Goal: Obtain resource: Download file/media

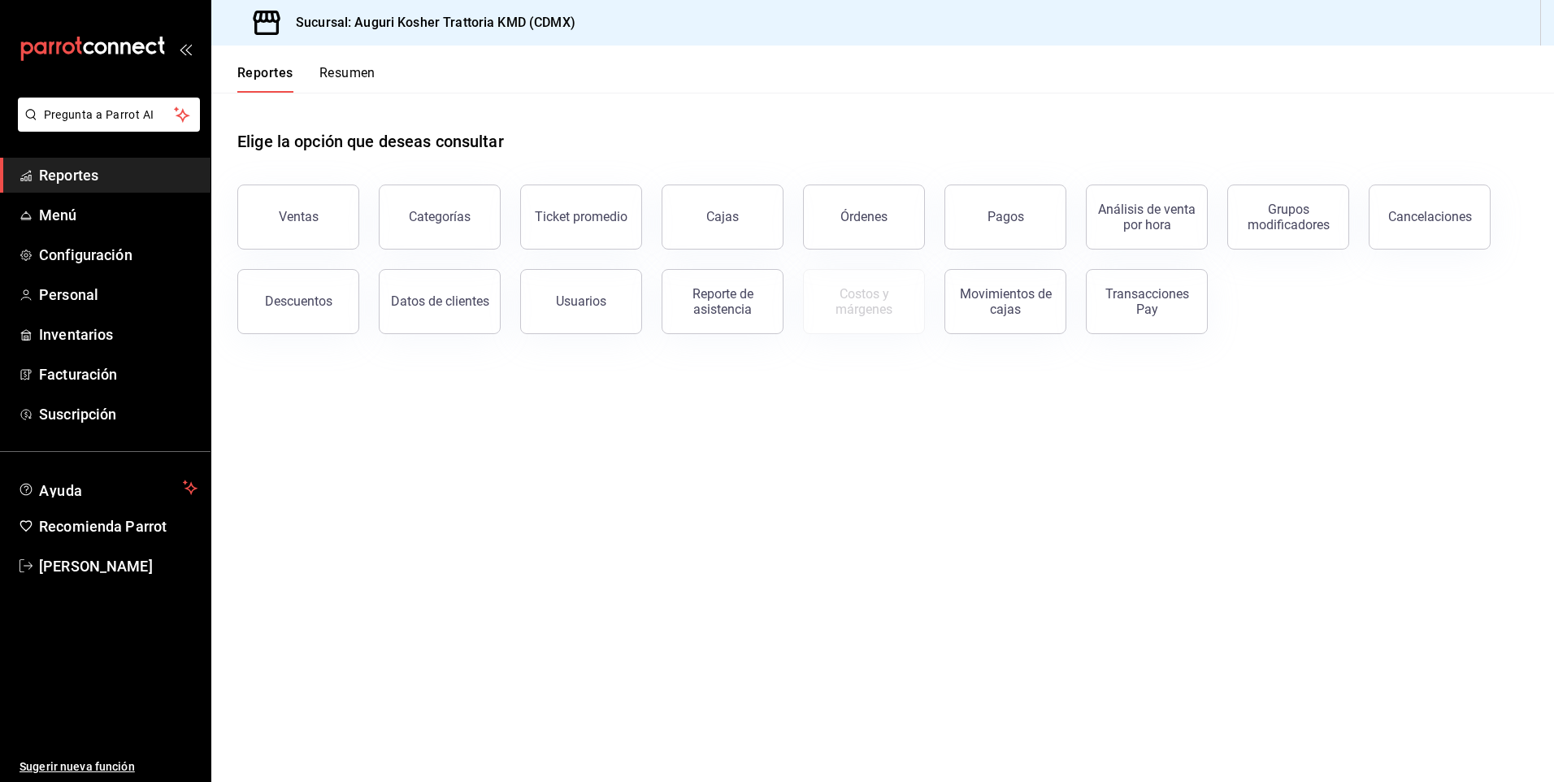
click at [350, 73] on button "Resumen" at bounding box center [347, 79] width 56 height 28
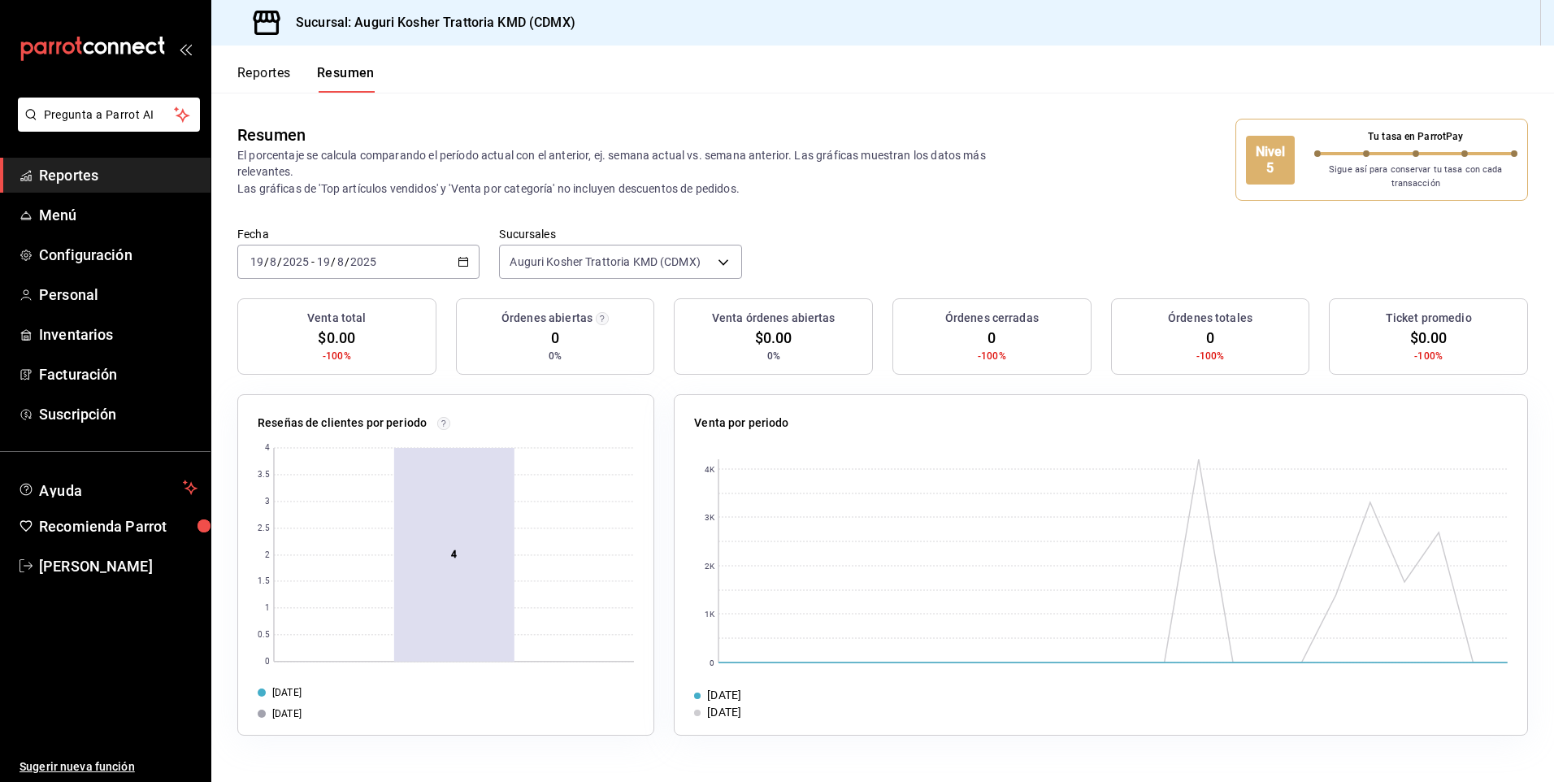
click at [369, 266] on input "2025" at bounding box center [364, 261] width 28 height 13
click at [308, 344] on span "Ayer" at bounding box center [314, 347] width 126 height 17
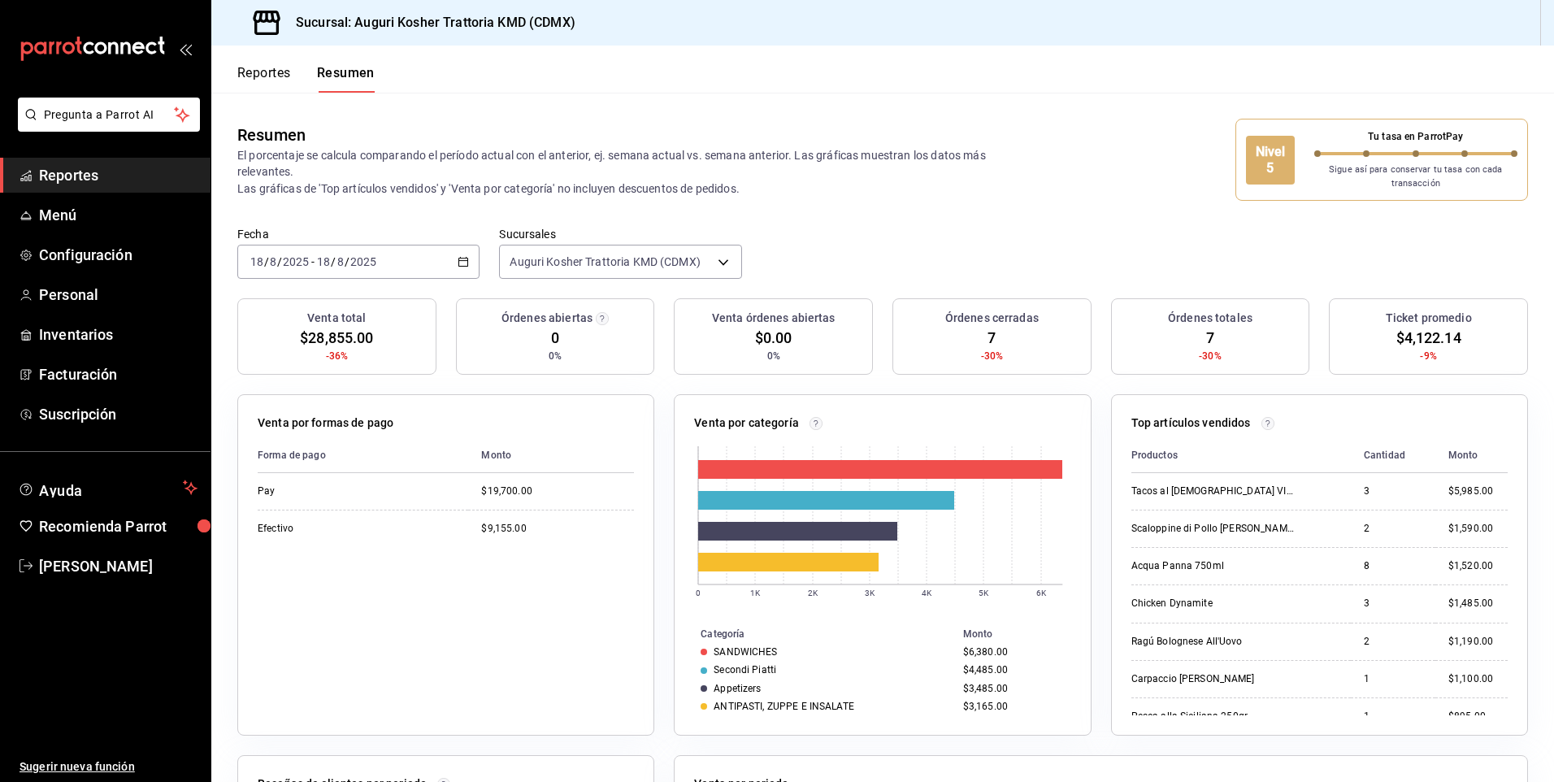
click at [269, 72] on button "Reportes" at bounding box center [264, 79] width 54 height 28
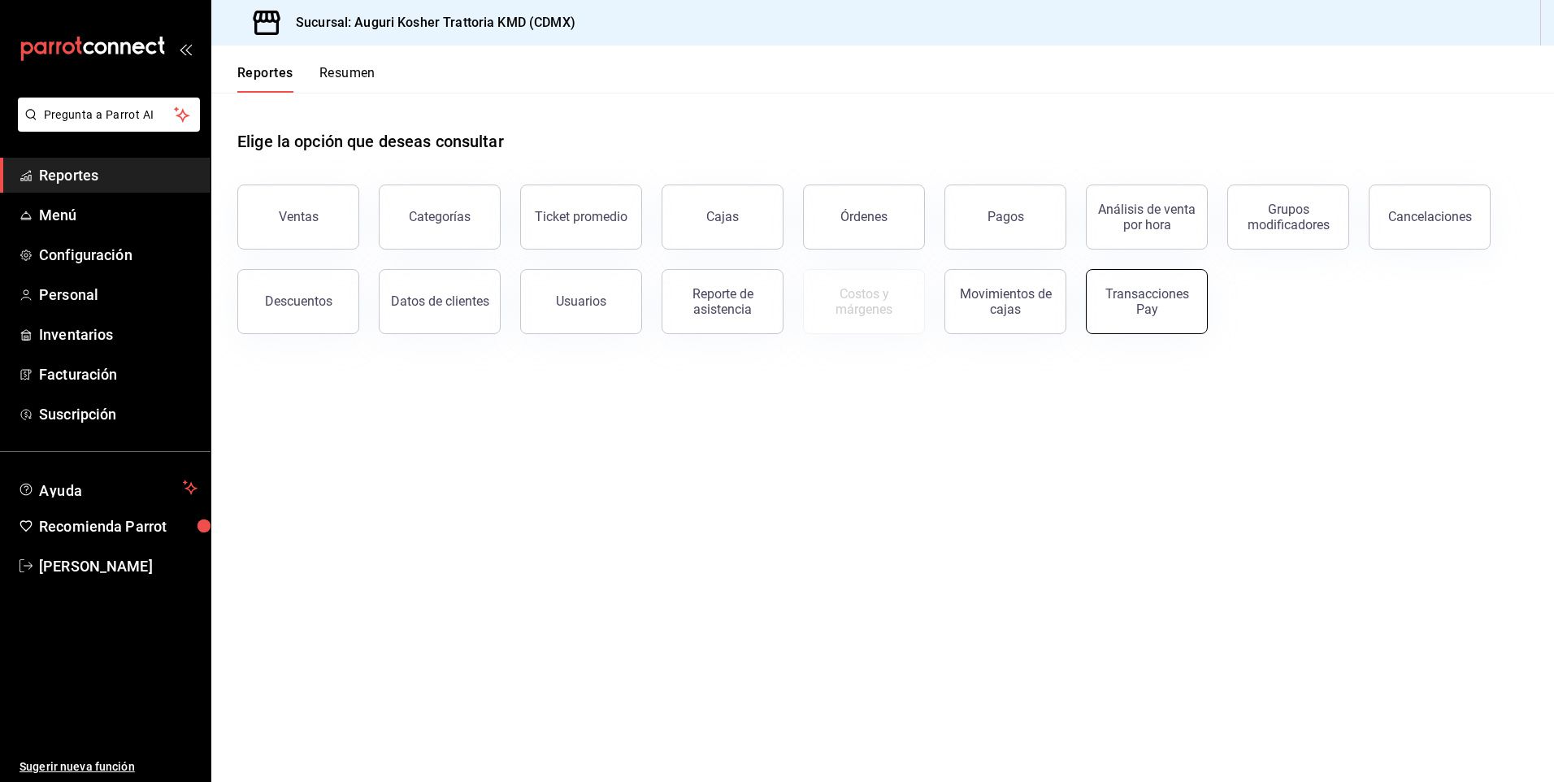
click at [1134, 307] on div "Transacciones Pay" at bounding box center [1146, 301] width 101 height 31
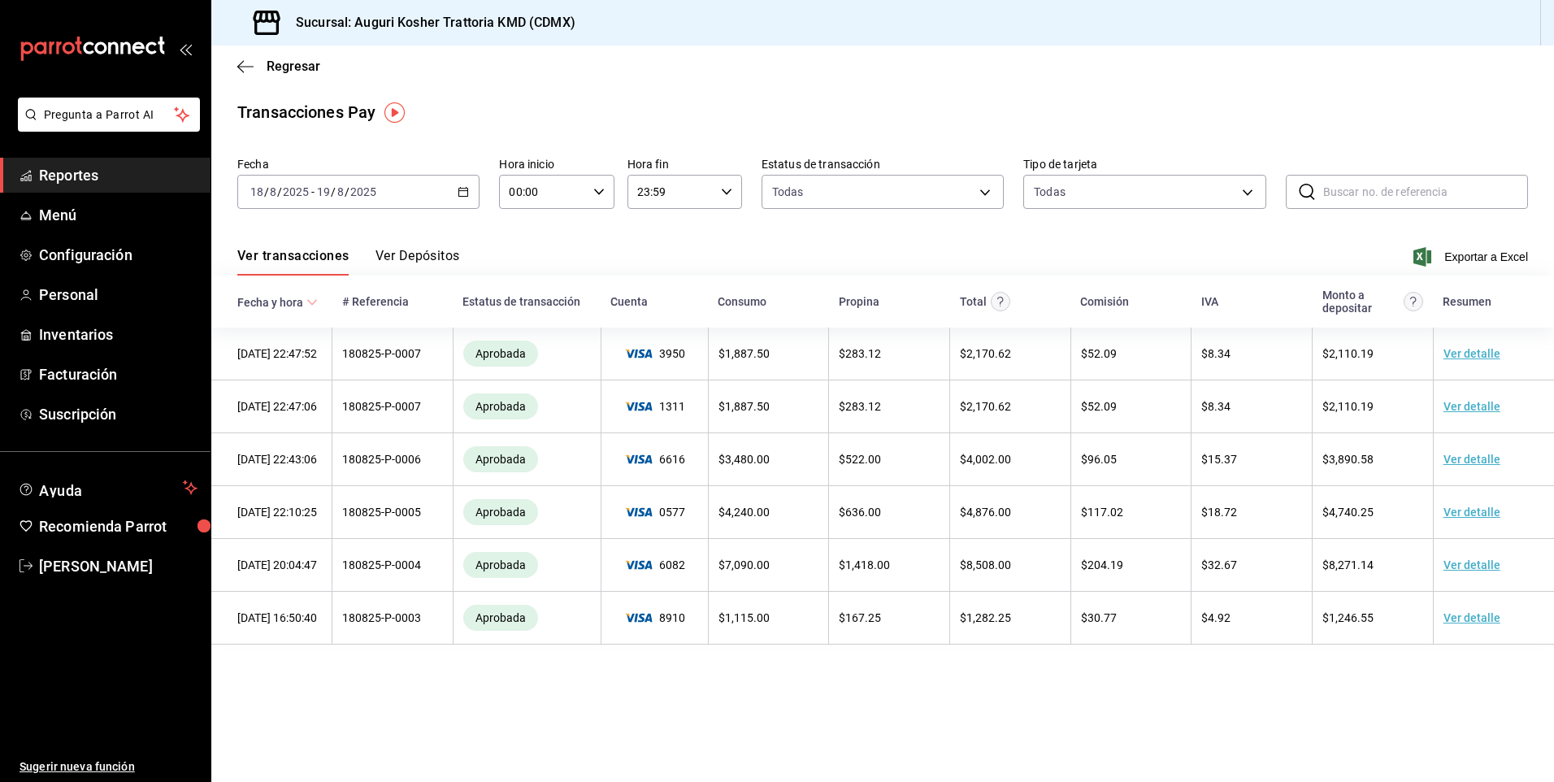
click at [421, 256] on button "Ver Depósitos" at bounding box center [418, 262] width 85 height 28
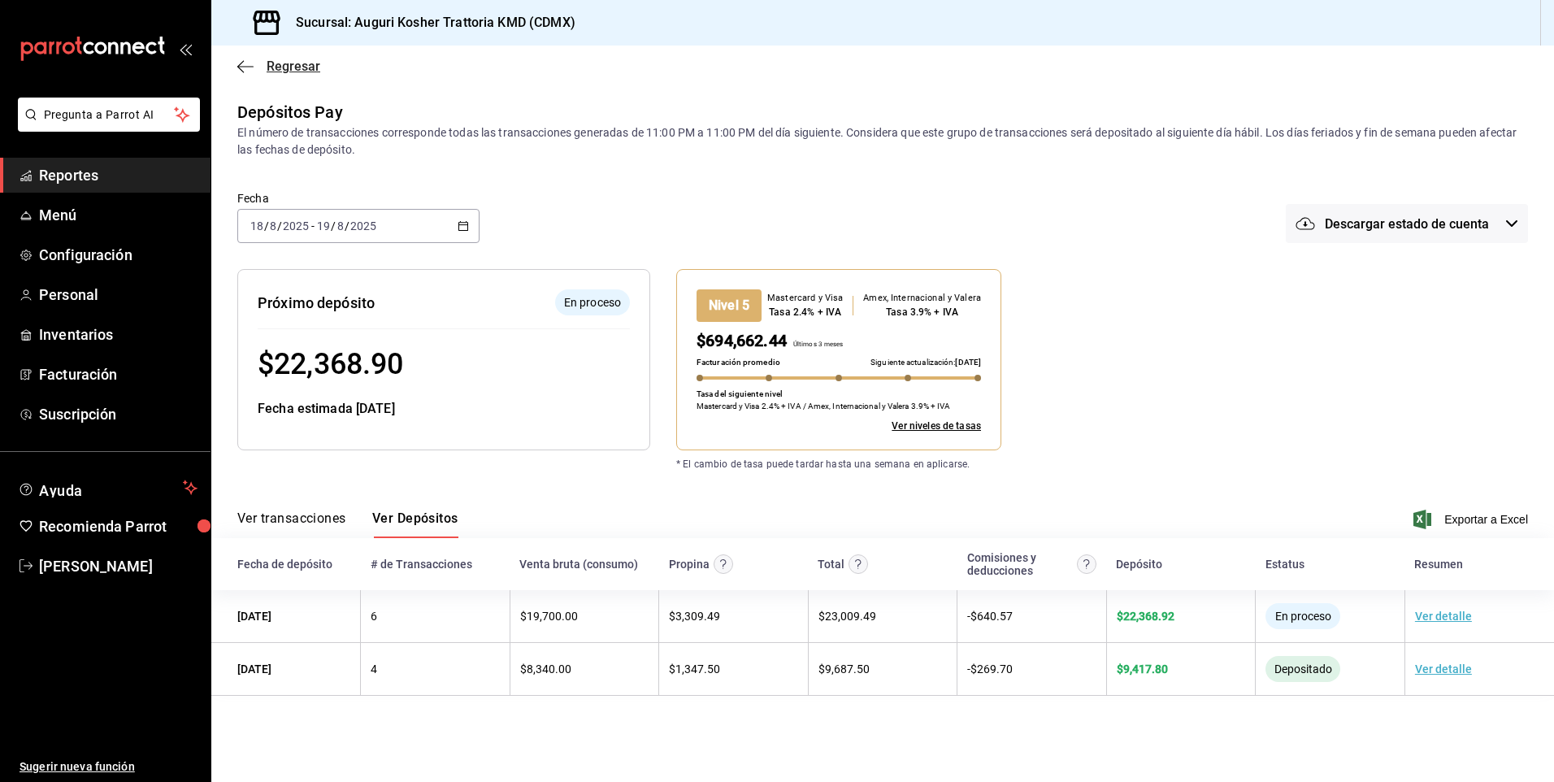
click at [248, 69] on icon "button" at bounding box center [245, 66] width 16 height 15
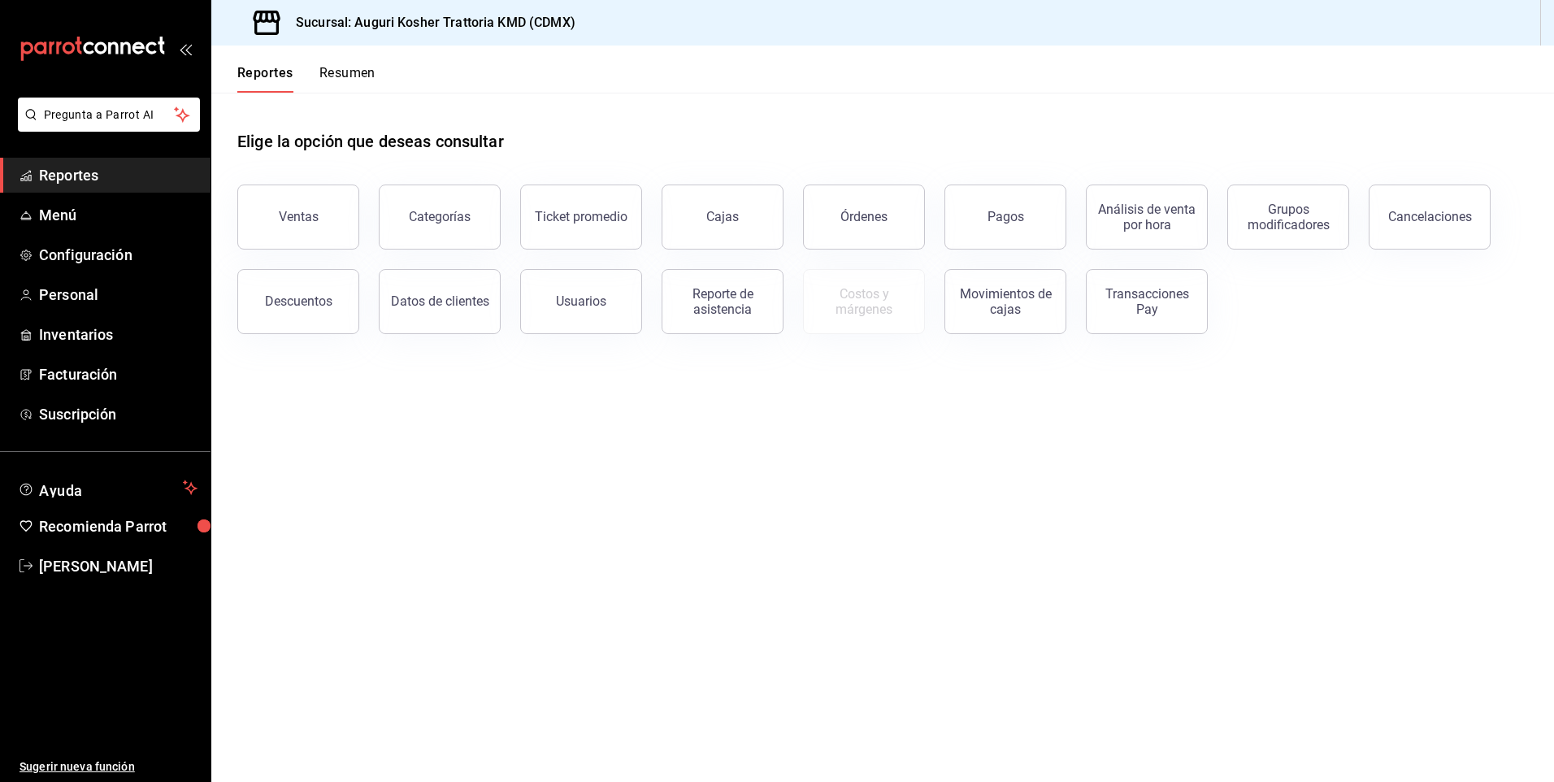
click at [850, 214] on div "Órdenes" at bounding box center [863, 216] width 47 height 15
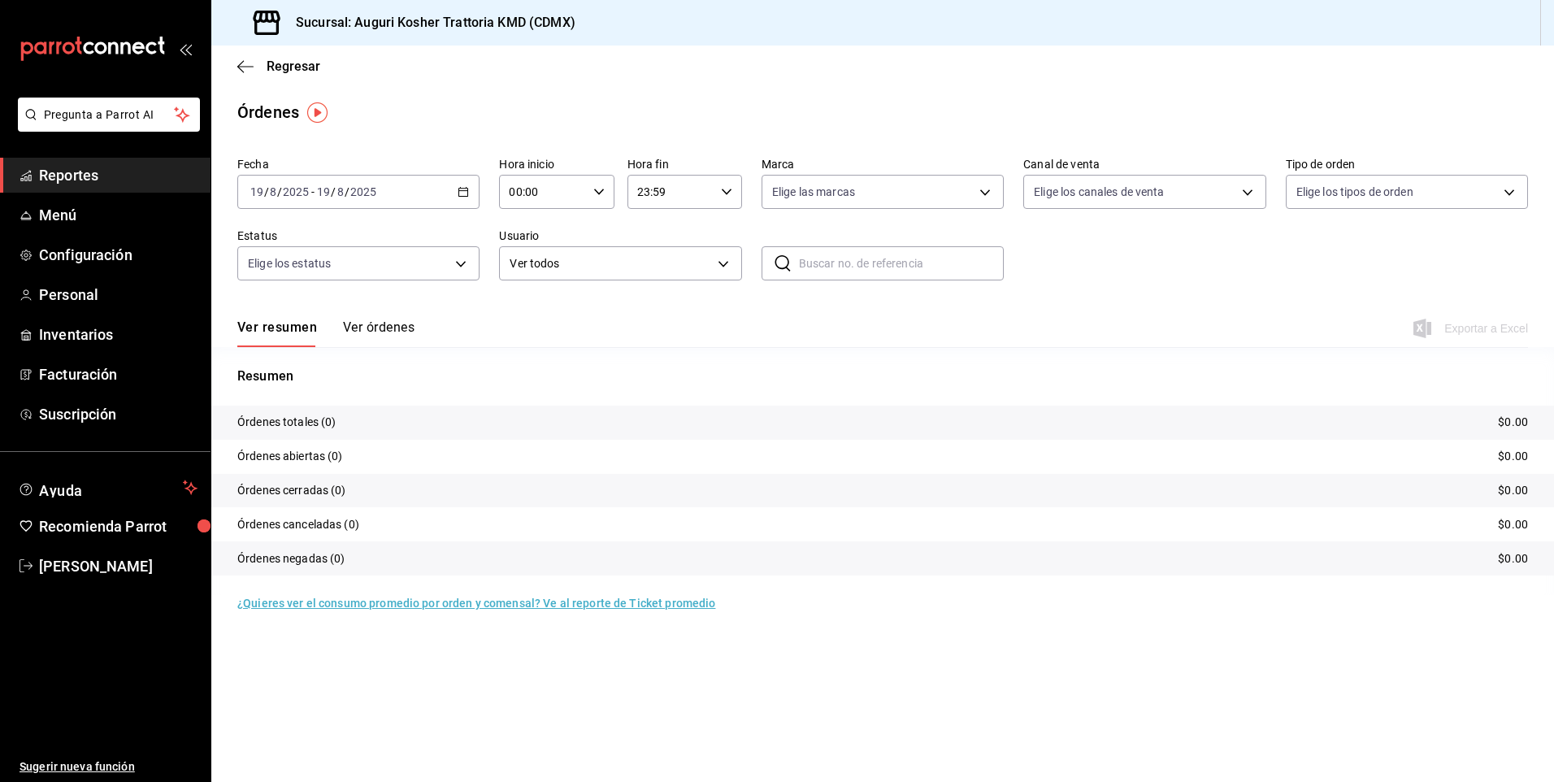
click at [346, 192] on span "/" at bounding box center [347, 191] width 5 height 13
click at [313, 287] on li "Ayer" at bounding box center [314, 277] width 152 height 37
click at [1491, 328] on span "Exportar a Excel" at bounding box center [1472, 329] width 111 height 20
click at [247, 62] on icon "button" at bounding box center [245, 66] width 16 height 15
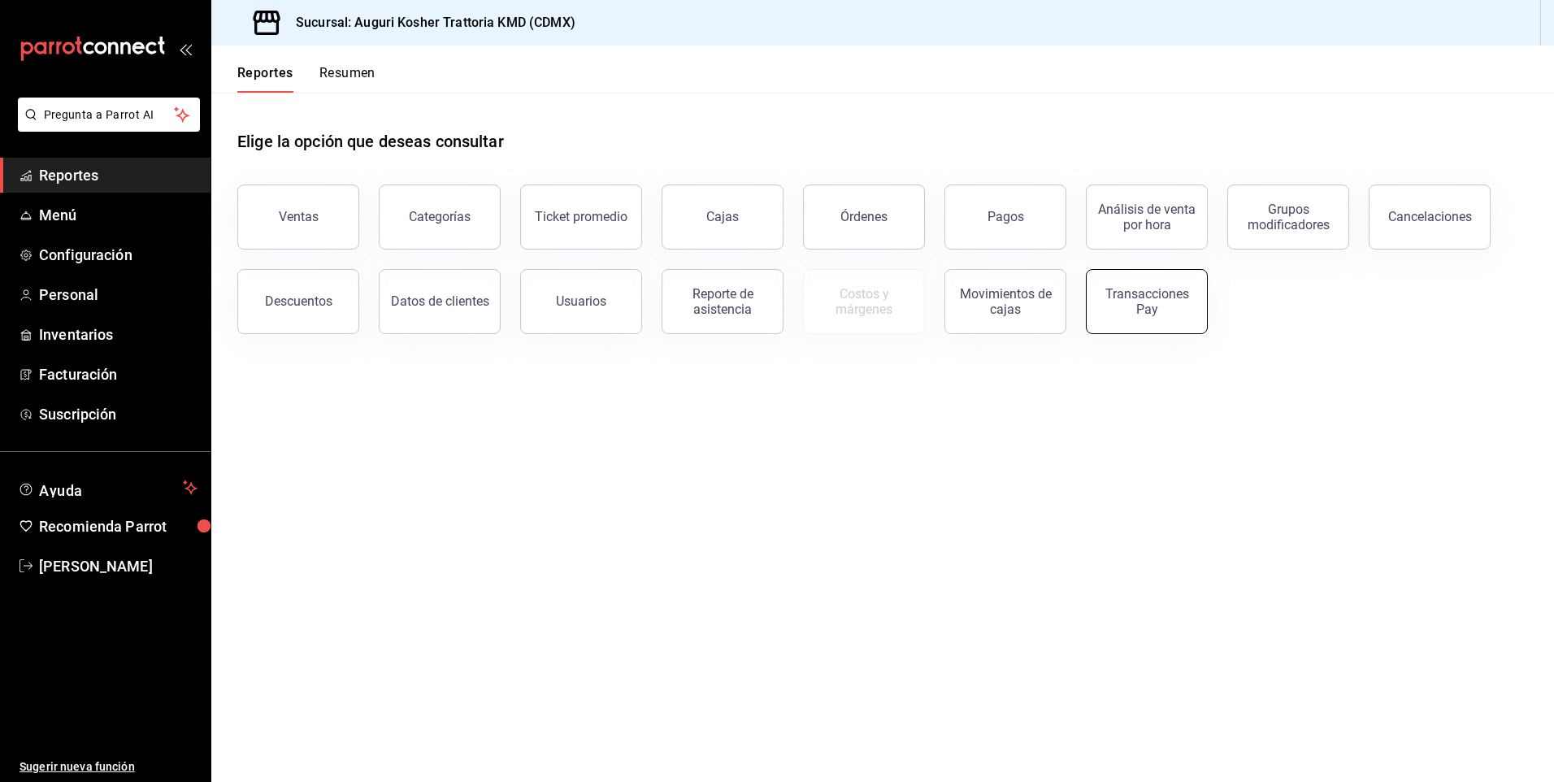
click at [1154, 307] on div "Transacciones Pay" at bounding box center [1146, 301] width 101 height 31
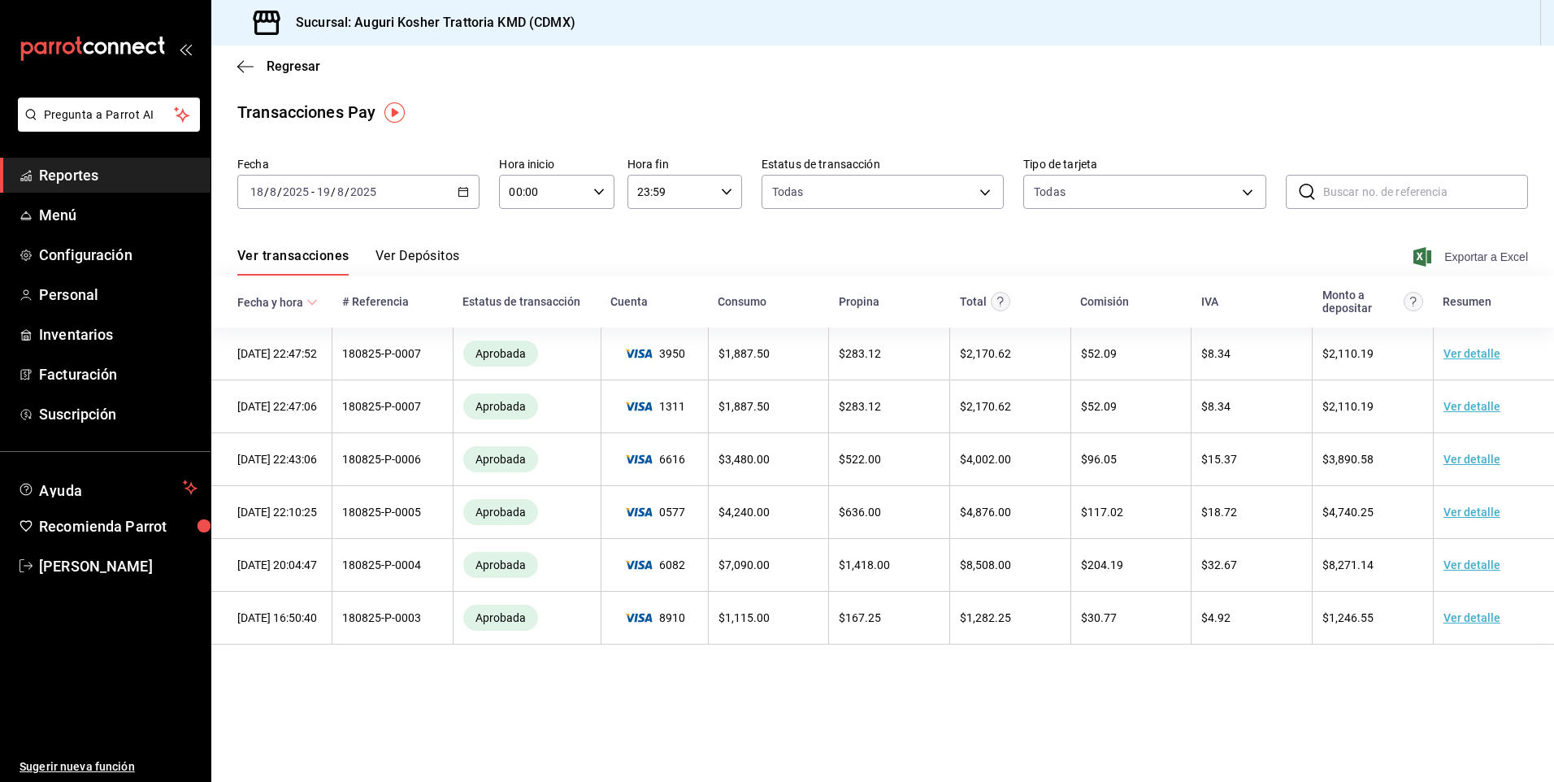
click at [1477, 259] on span "Exportar a Excel" at bounding box center [1472, 257] width 111 height 20
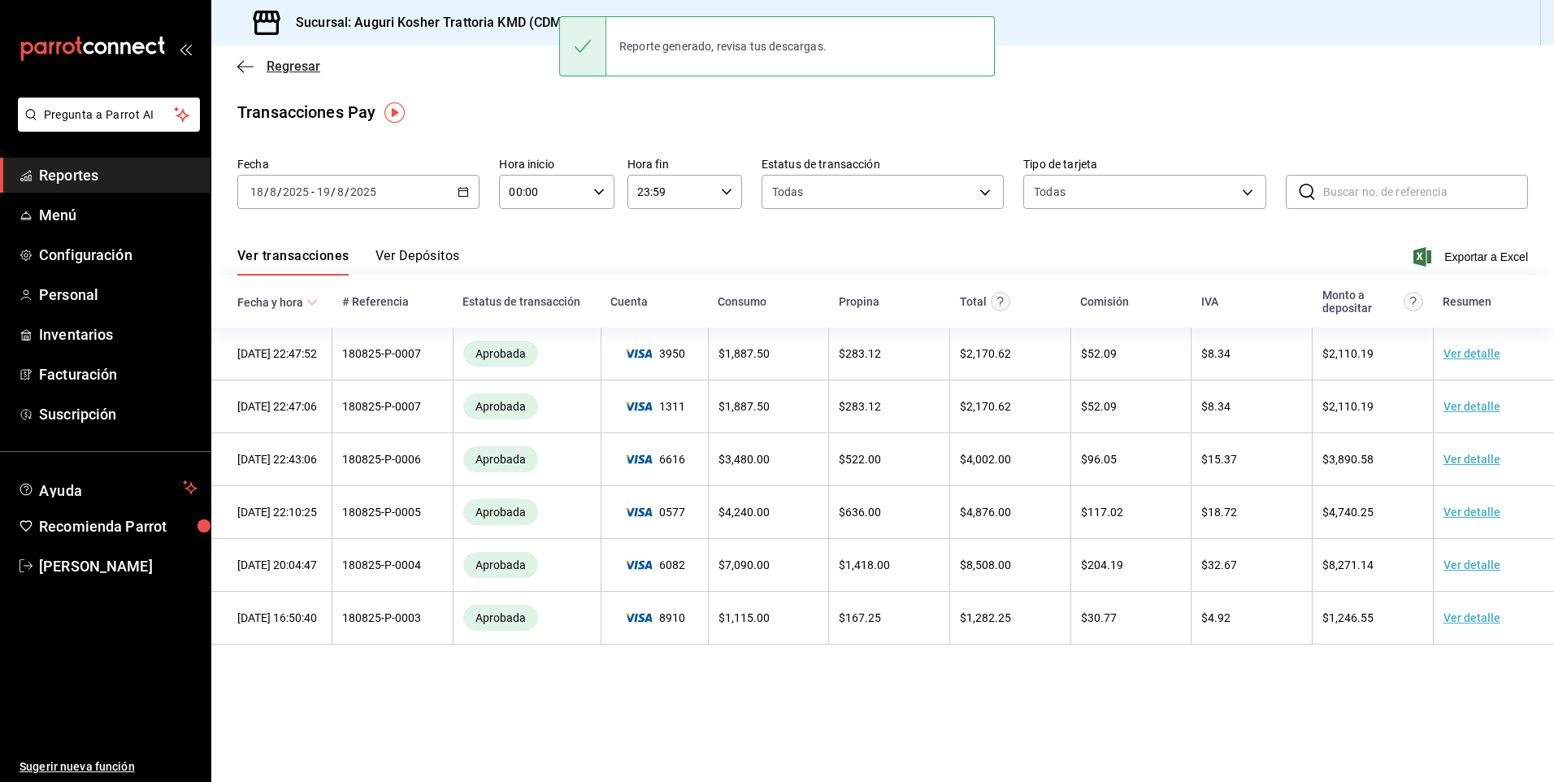
click at [249, 69] on icon "button" at bounding box center [245, 66] width 16 height 15
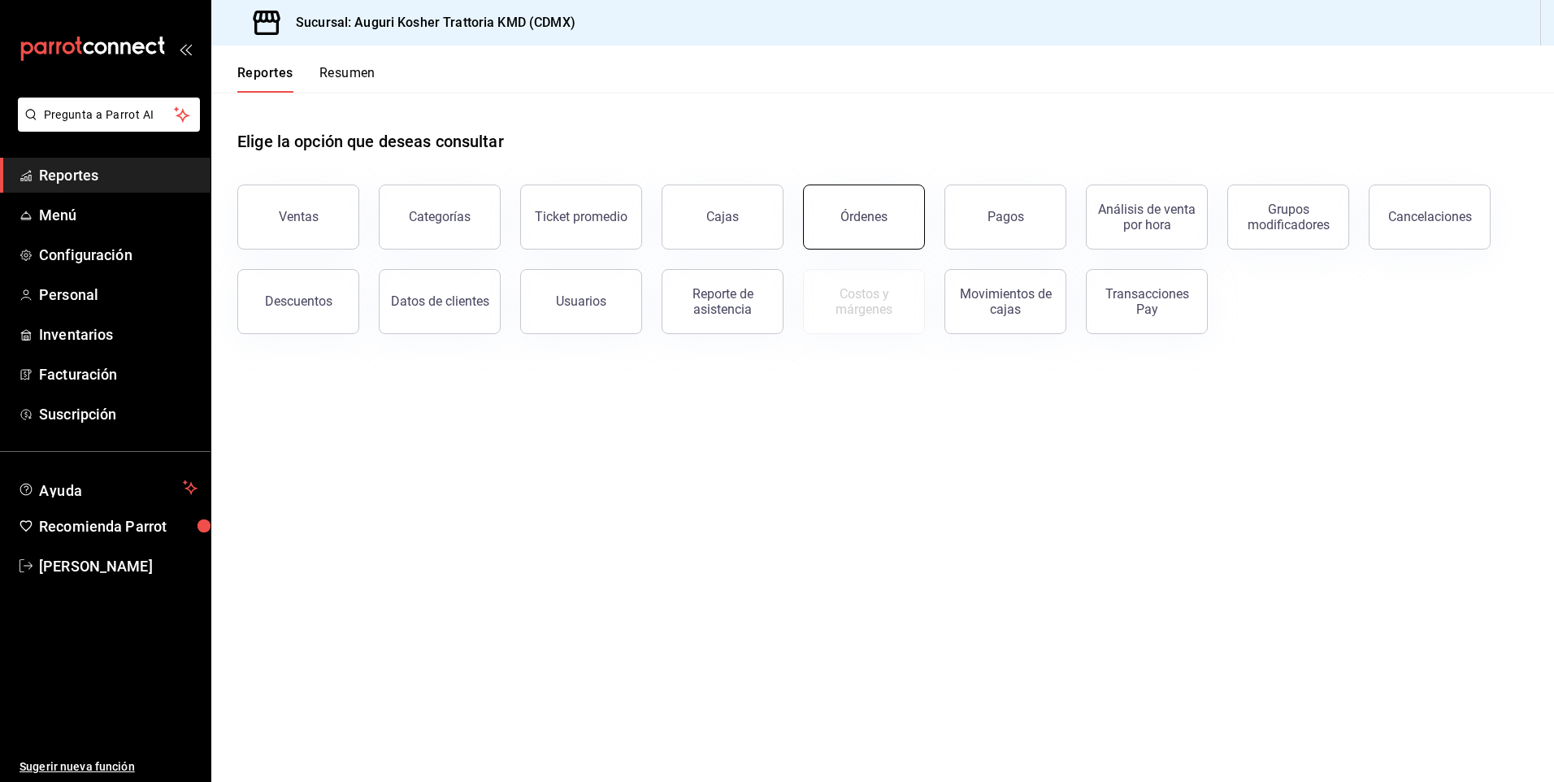
click at [868, 221] on div "Órdenes" at bounding box center [863, 216] width 47 height 15
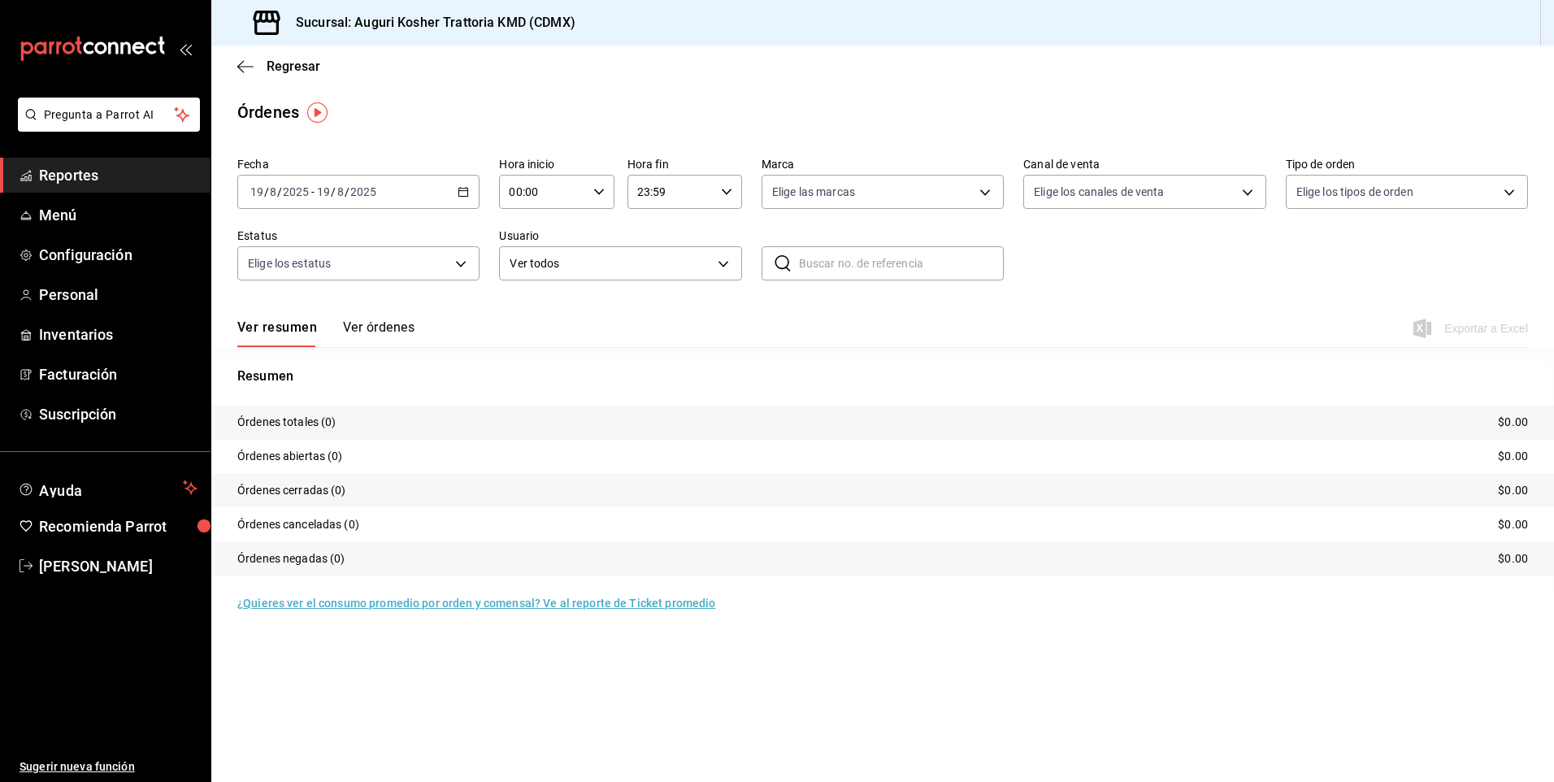
click at [376, 193] on input "2025" at bounding box center [364, 191] width 28 height 13
click at [332, 285] on span "Ayer" at bounding box center [314, 277] width 126 height 17
click at [1496, 327] on span "Exportar a Excel" at bounding box center [1472, 329] width 111 height 20
click at [245, 67] on icon "button" at bounding box center [245, 66] width 16 height 15
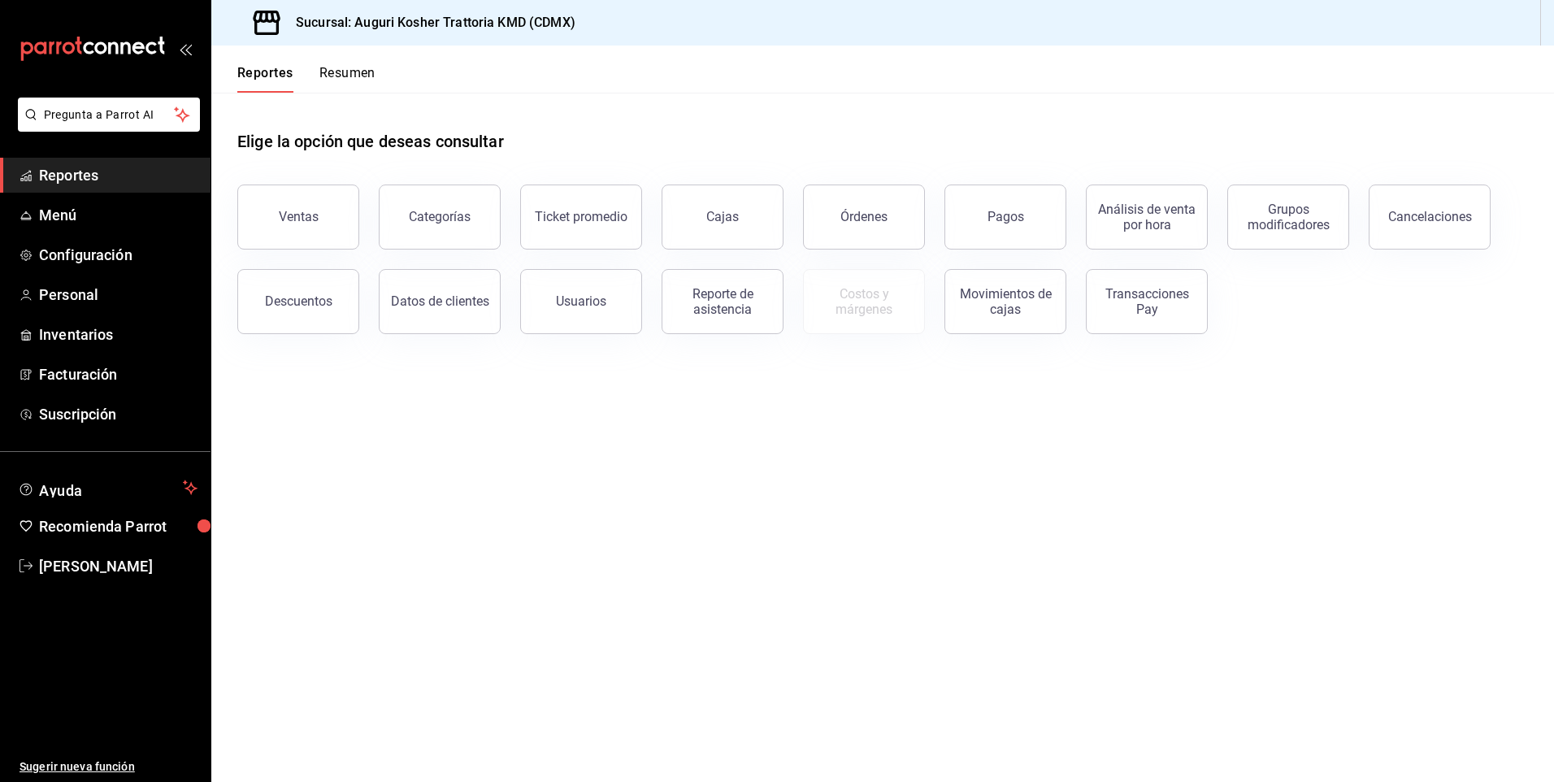
click at [1007, 217] on div "Pagos" at bounding box center [1006, 216] width 37 height 15
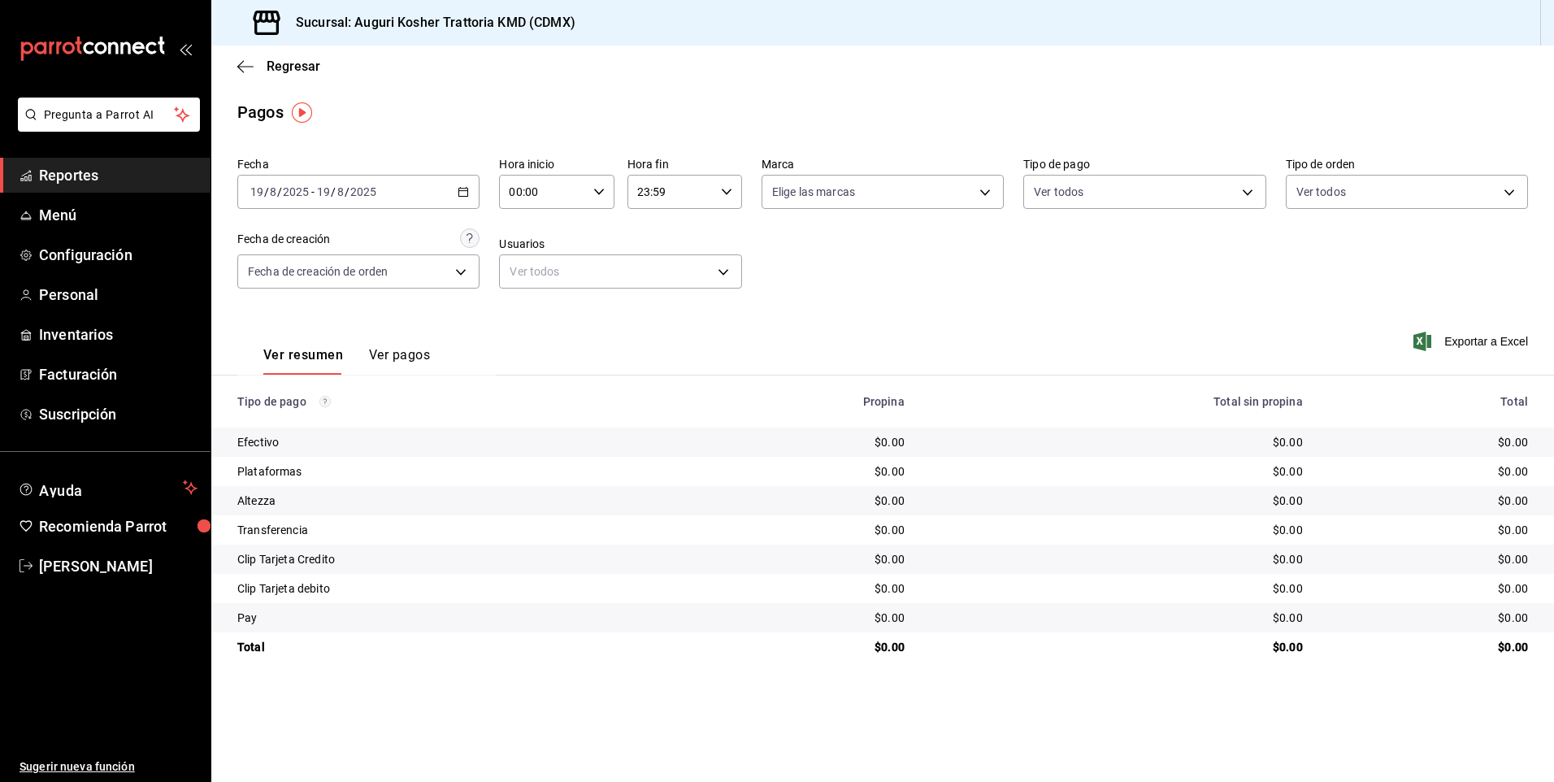
click at [387, 190] on div "[DATE] [DATE] - [DATE] [DATE]" at bounding box center [358, 192] width 242 height 34
click at [368, 272] on span "Ayer" at bounding box center [314, 277] width 126 height 17
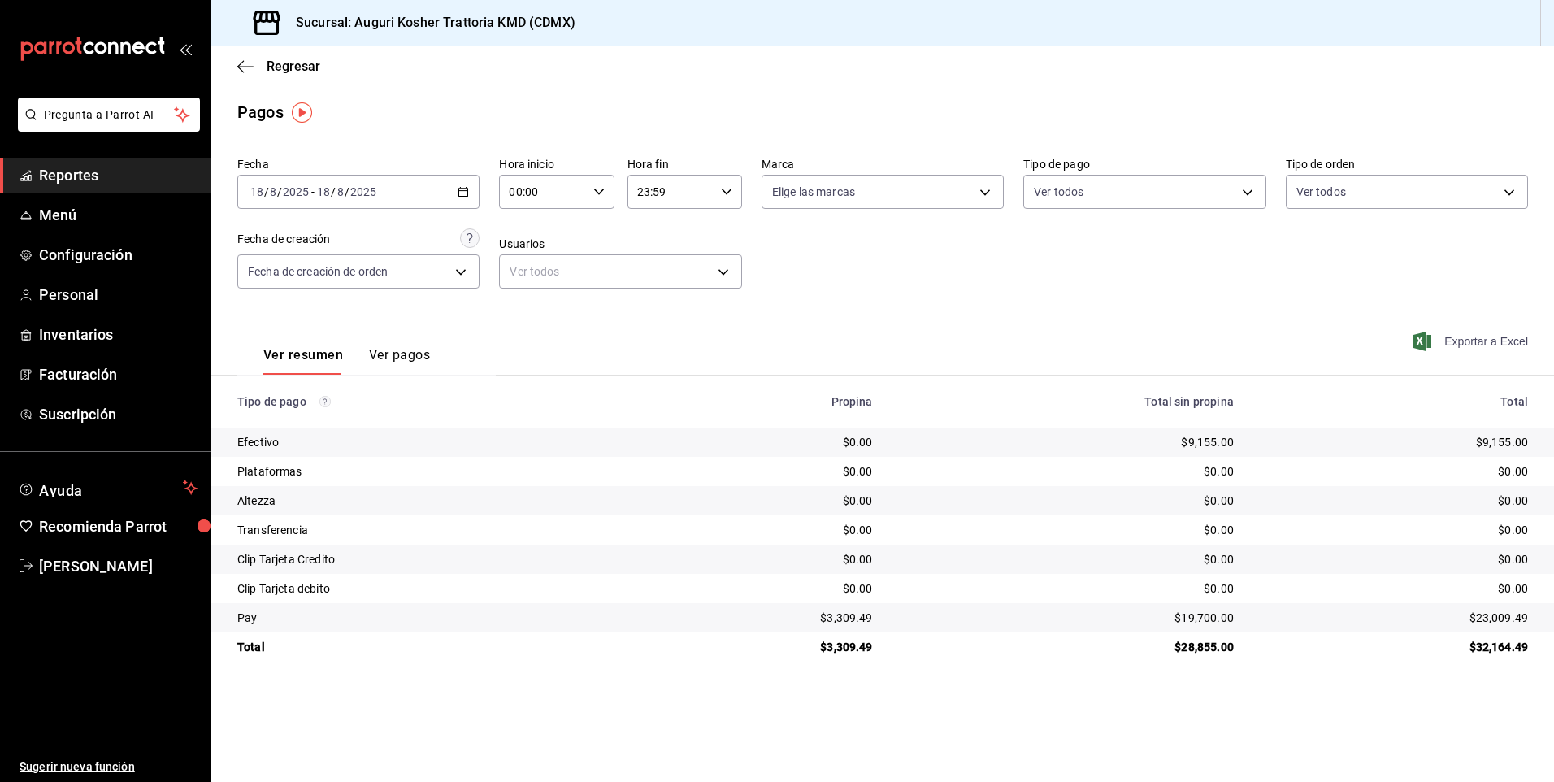
click at [1500, 341] on span "Exportar a Excel" at bounding box center [1472, 342] width 111 height 20
